Goal: Transaction & Acquisition: Purchase product/service

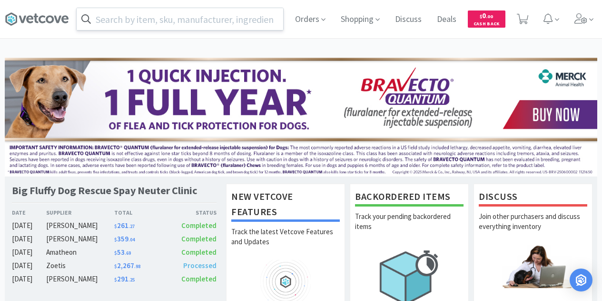
click at [154, 19] on input "text" at bounding box center [180, 19] width 207 height 22
click at [579, 20] on icon at bounding box center [581, 18] width 13 height 10
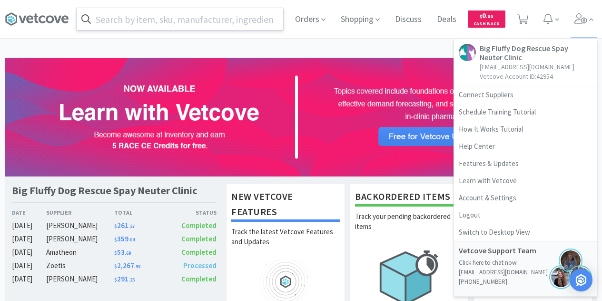
click at [110, 17] on input "text" at bounding box center [180, 19] width 207 height 22
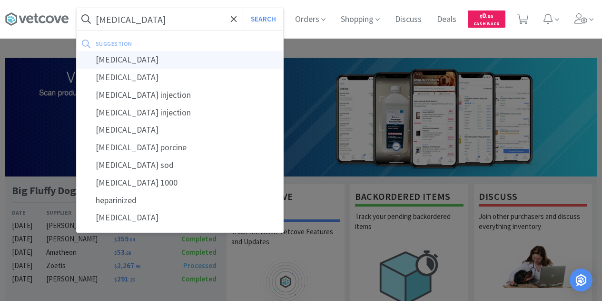
type input "[MEDICAL_DATA]"
click at [110, 52] on div "[MEDICAL_DATA]" at bounding box center [180, 60] width 207 height 18
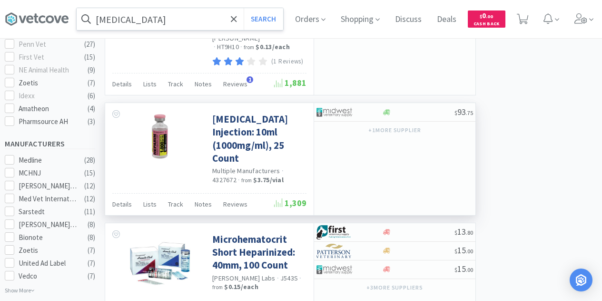
scroll to position [429, 0]
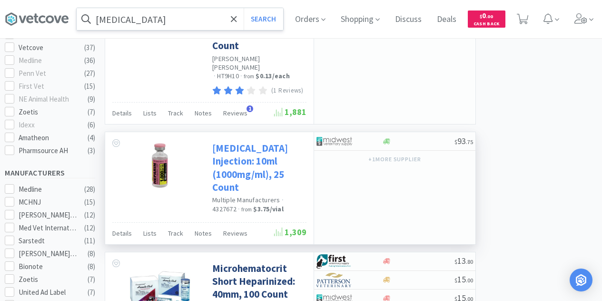
click at [245, 162] on link "[MEDICAL_DATA] Injection: 10ml (1000mg/ml), 25 Count" at bounding box center [258, 167] width 92 height 52
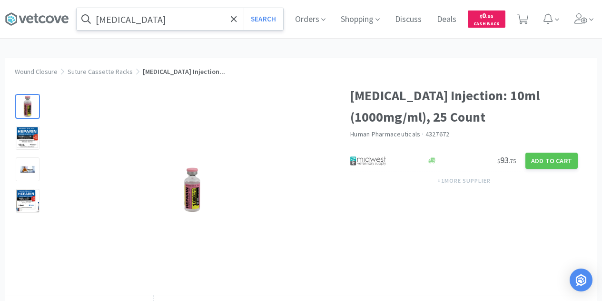
drag, startPoint x: 547, startPoint y: 159, endPoint x: 67, endPoint y: 34, distance: 496.5
click at [76, 40] on div "[MEDICAL_DATA] Search Orders Shopping Discuss Discuss Deals Deals $ 0 . 00 Cash…" at bounding box center [301, 244] width 602 height 488
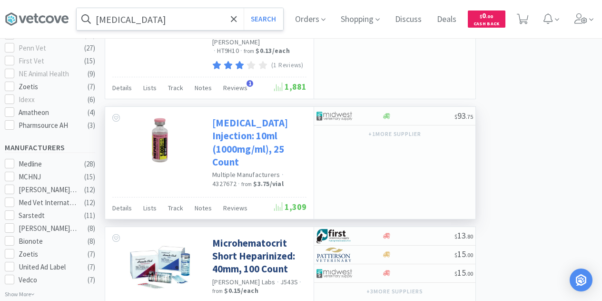
scroll to position [476, 0]
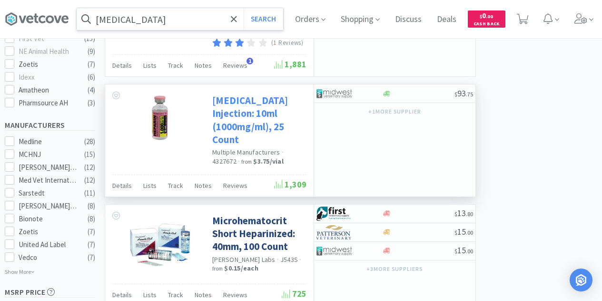
click at [243, 111] on link "[MEDICAL_DATA] Injection: 10ml (1000mg/ml), 25 Count" at bounding box center [258, 120] width 92 height 52
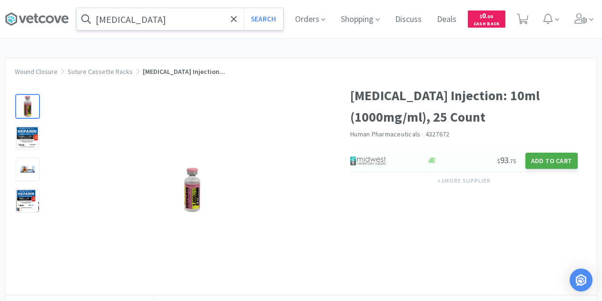
click at [551, 160] on button "Add to Cart" at bounding box center [552, 160] width 52 height 16
select select "1"
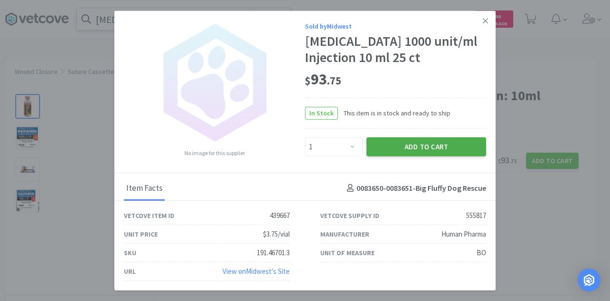
click at [404, 150] on button "Add to Cart" at bounding box center [426, 146] width 120 height 19
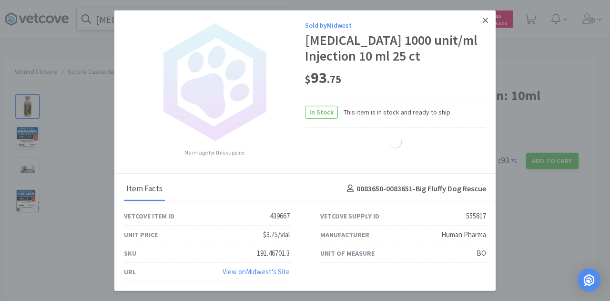
click at [486, 21] on icon at bounding box center [484, 20] width 5 height 5
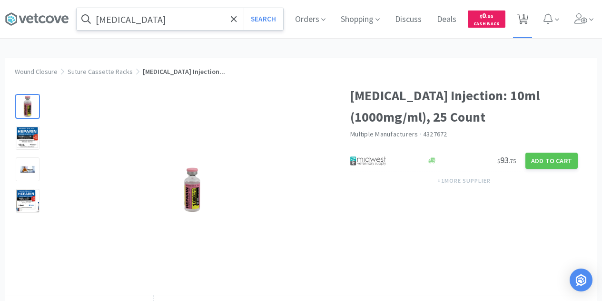
click at [529, 20] on icon at bounding box center [523, 19] width 12 height 10
select select "1"
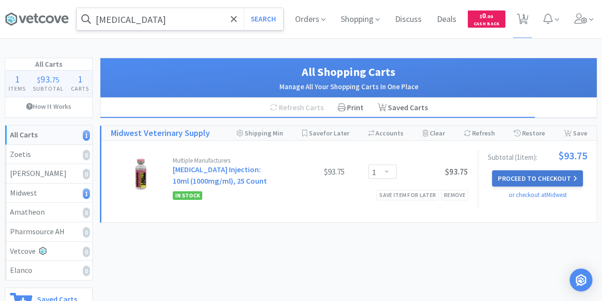
click at [535, 179] on button "Proceed to Checkout" at bounding box center [537, 178] width 90 height 16
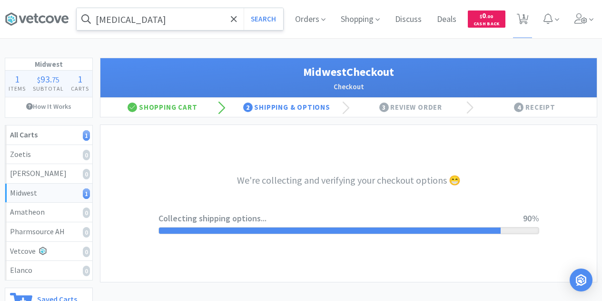
select select "0"
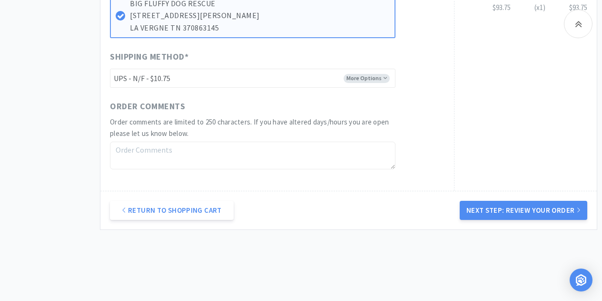
scroll to position [476, 0]
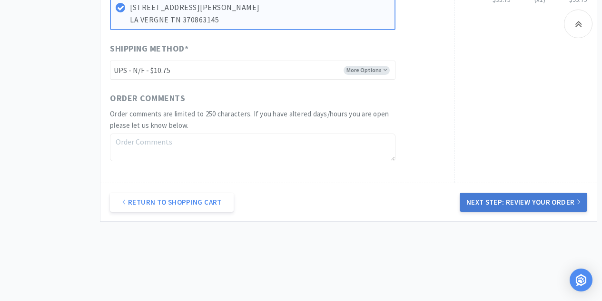
click at [506, 201] on button "Next Step: Review Your Order" at bounding box center [524, 201] width 128 height 19
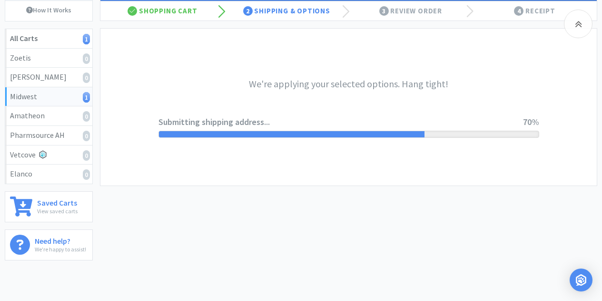
scroll to position [0, 0]
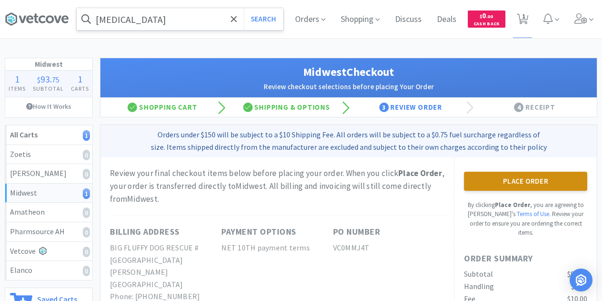
click at [500, 174] on button "Place Order" at bounding box center [525, 180] width 123 height 19
